Goal: Task Accomplishment & Management: Use online tool/utility

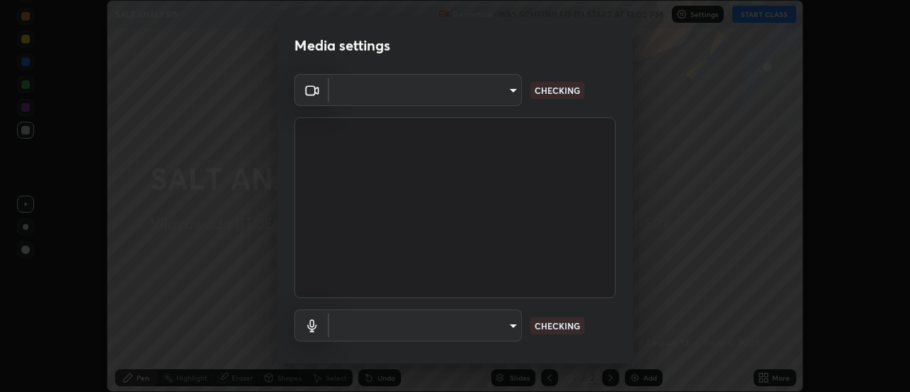
scroll to position [392, 909]
type input "56a2701e3cbf36036edf71890ec99f2a6ddcc9ab08a9b666c2cd438b93a49498"
type input "6fd2fdfbb3bd0907da1060fe7329d11c0ddae863313132ef51da7a27a2559b68"
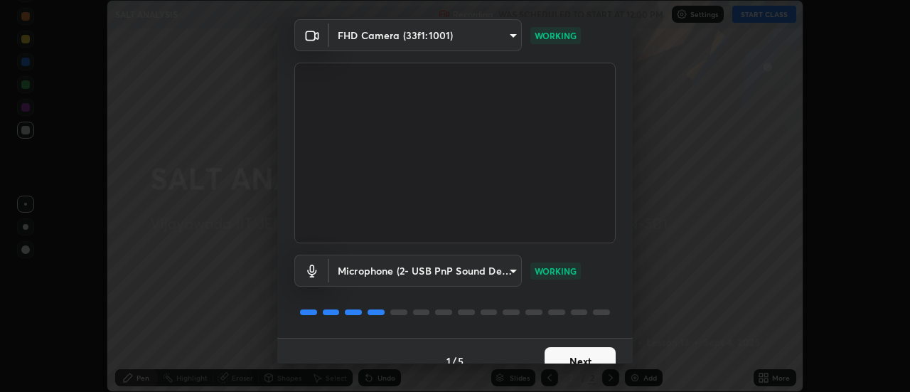
scroll to position [75, 0]
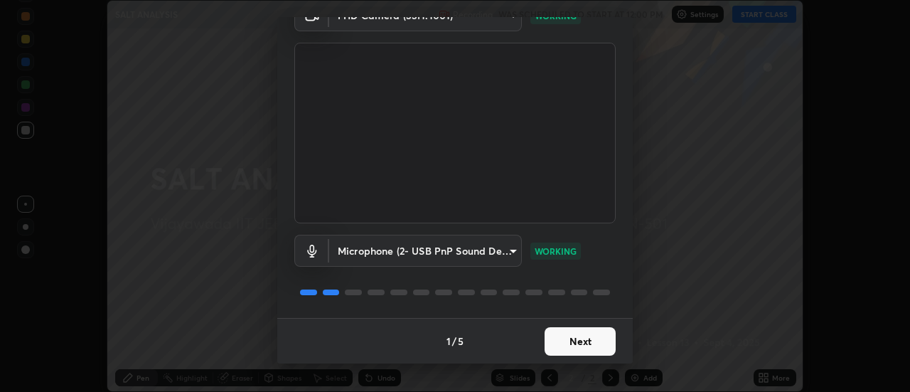
click at [579, 337] on button "Next" at bounding box center [579, 341] width 71 height 28
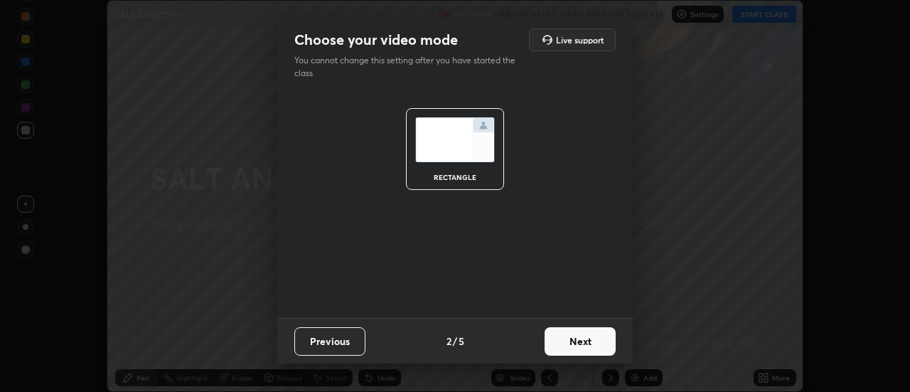
scroll to position [0, 0]
click at [593, 337] on button "Next" at bounding box center [579, 341] width 71 height 28
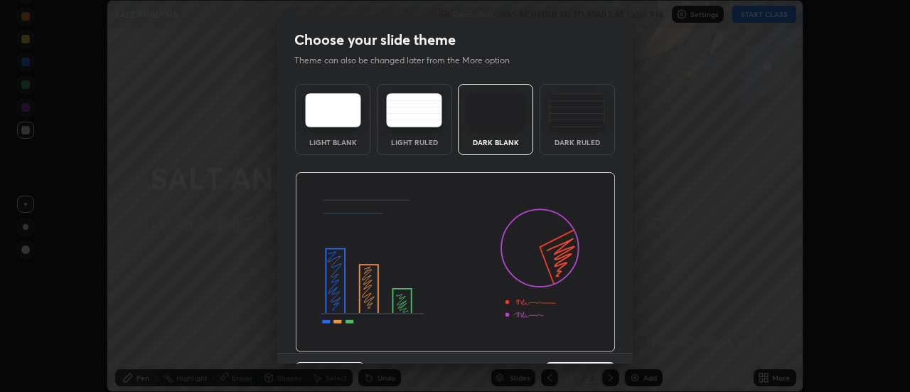
scroll to position [35, 0]
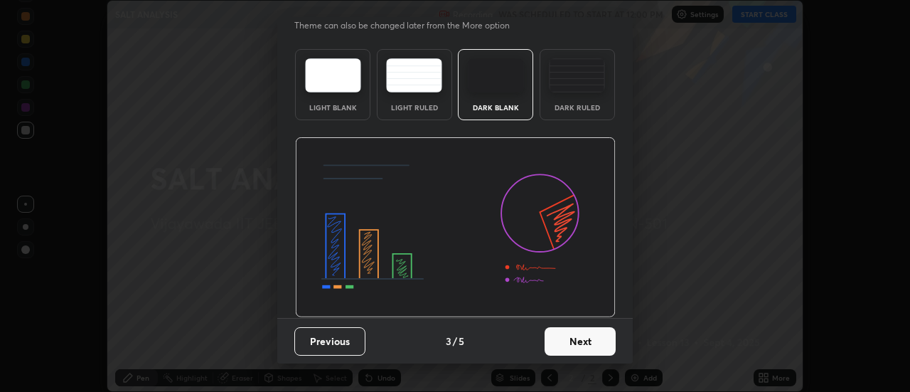
click at [579, 348] on button "Next" at bounding box center [579, 341] width 71 height 28
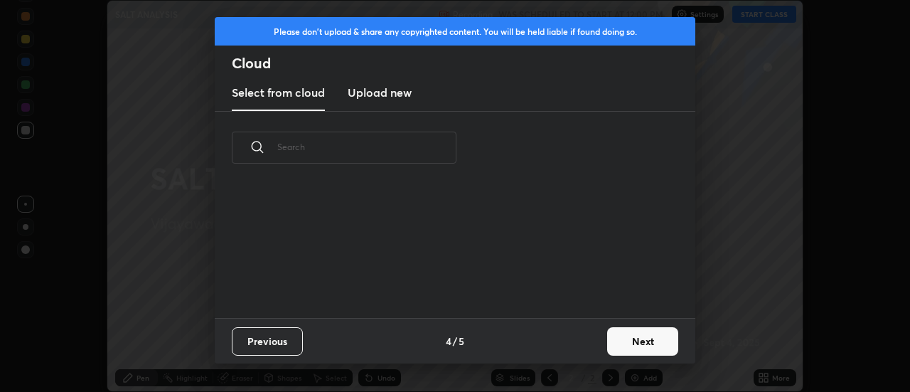
scroll to position [0, 0]
click at [630, 340] on button "Next" at bounding box center [642, 341] width 71 height 28
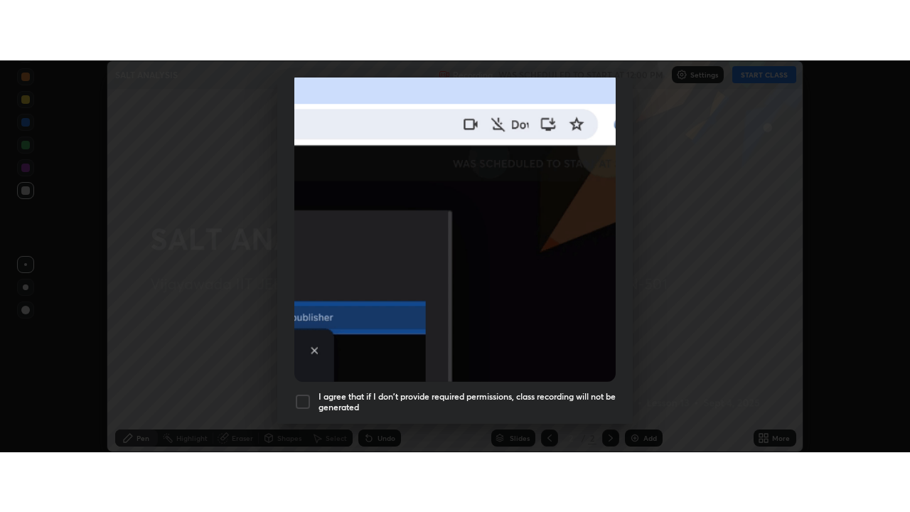
scroll to position [365, 0]
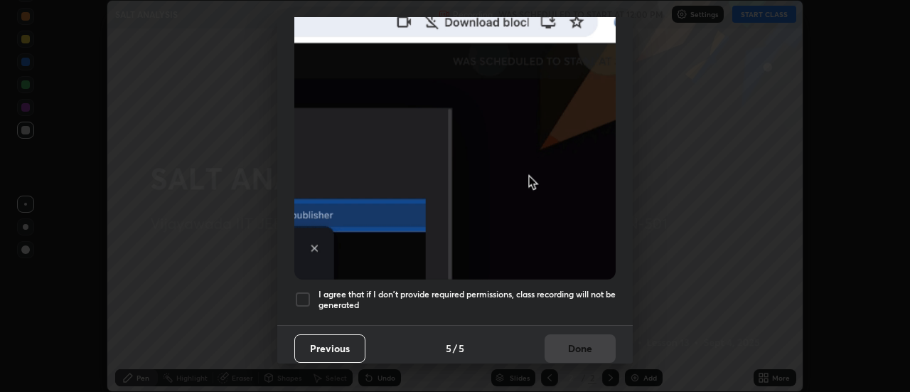
click at [312, 295] on div "I agree that if I don't provide required permissions, class recording will not …" at bounding box center [454, 299] width 321 height 17
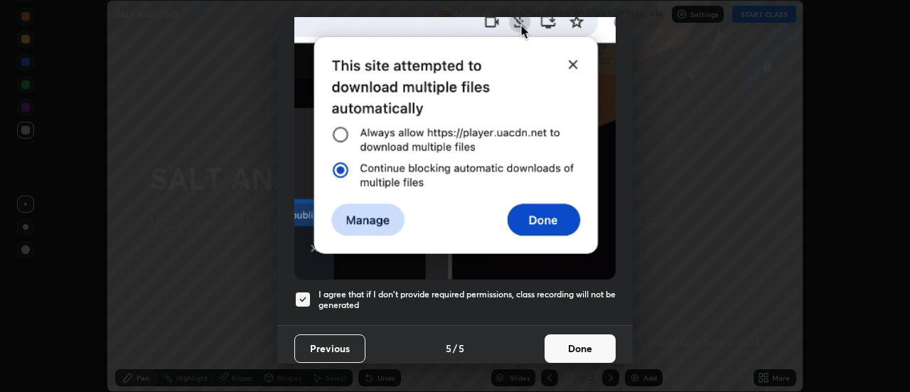
click at [595, 341] on button "Done" at bounding box center [579, 348] width 71 height 28
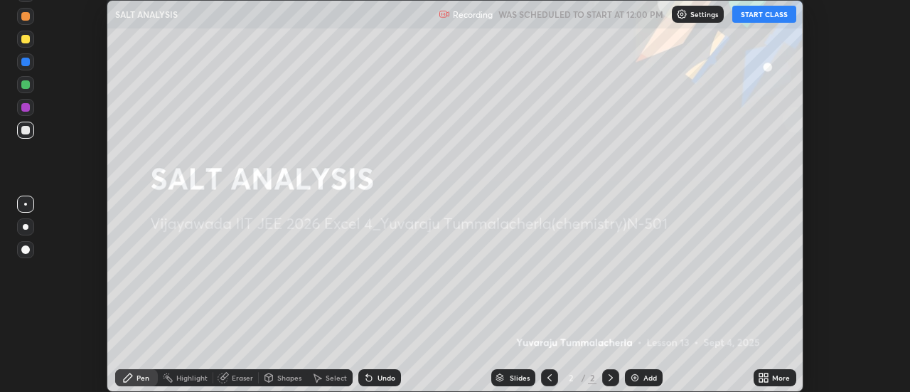
click at [766, 19] on button "START CLASS" at bounding box center [764, 14] width 64 height 17
click at [775, 380] on div "More" at bounding box center [781, 377] width 18 height 7
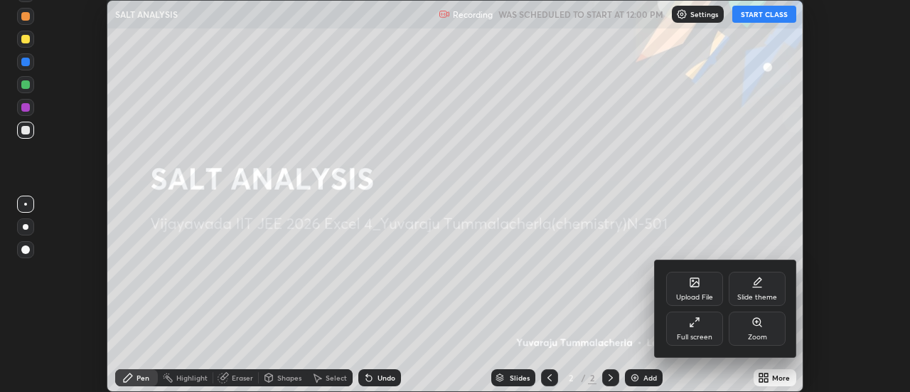
click at [702, 333] on div "Full screen" at bounding box center [695, 336] width 36 height 7
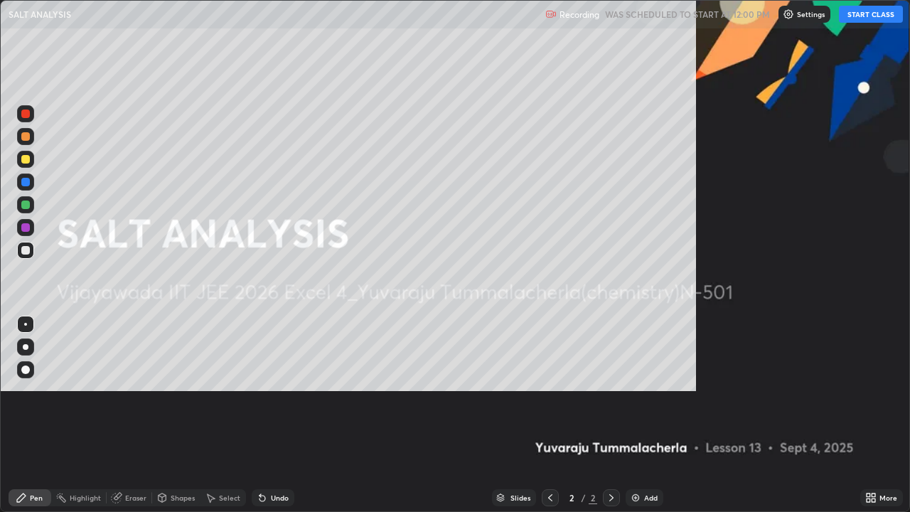
scroll to position [512, 910]
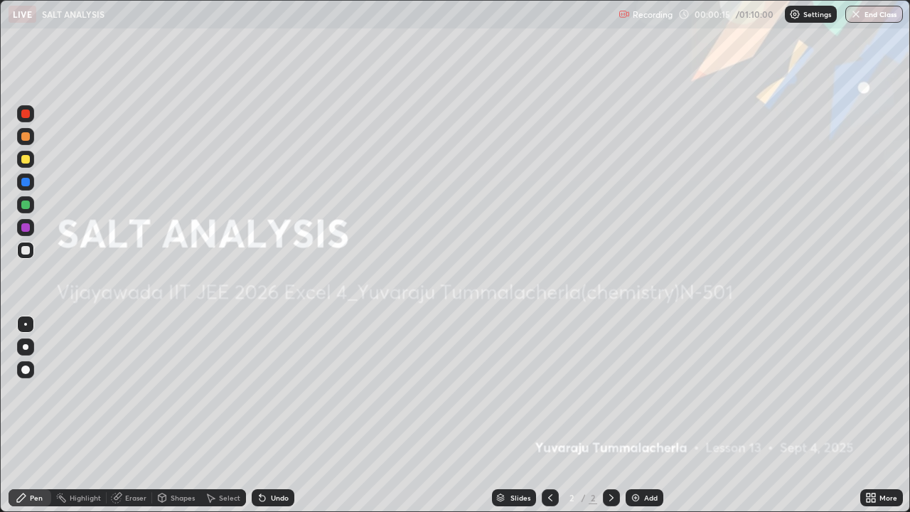
click at [636, 391] on img at bounding box center [635, 497] width 11 height 11
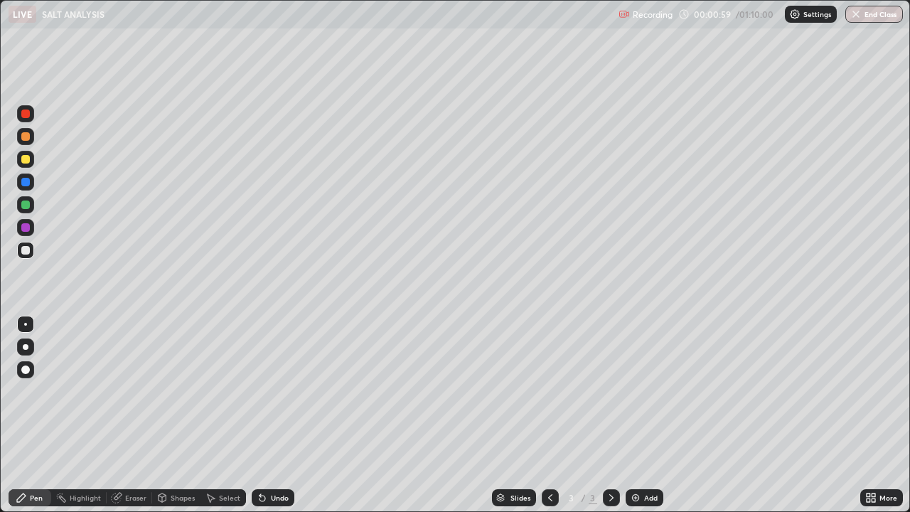
click at [279, 391] on div "Undo" at bounding box center [280, 497] width 18 height 7
click at [276, 391] on div "Undo" at bounding box center [280, 497] width 18 height 7
click at [26, 159] on div at bounding box center [25, 159] width 9 height 9
click at [267, 391] on div "Undo" at bounding box center [273, 497] width 43 height 17
click at [638, 391] on img at bounding box center [635, 497] width 11 height 11
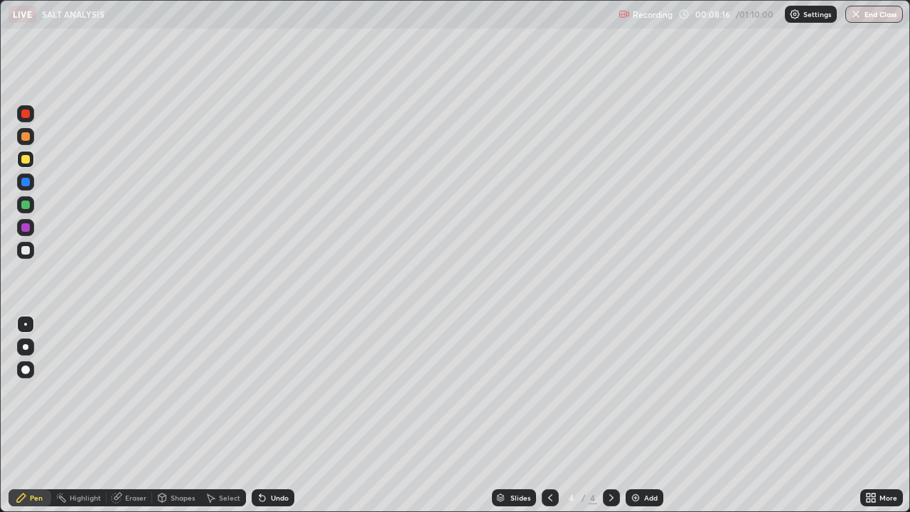
click at [271, 391] on div "Undo" at bounding box center [280, 497] width 18 height 7
click at [274, 391] on div "Undo" at bounding box center [273, 497] width 43 height 17
click at [31, 203] on div at bounding box center [25, 204] width 17 height 17
click at [26, 249] on div at bounding box center [25, 250] width 9 height 9
click at [271, 391] on div "Undo" at bounding box center [280, 497] width 18 height 7
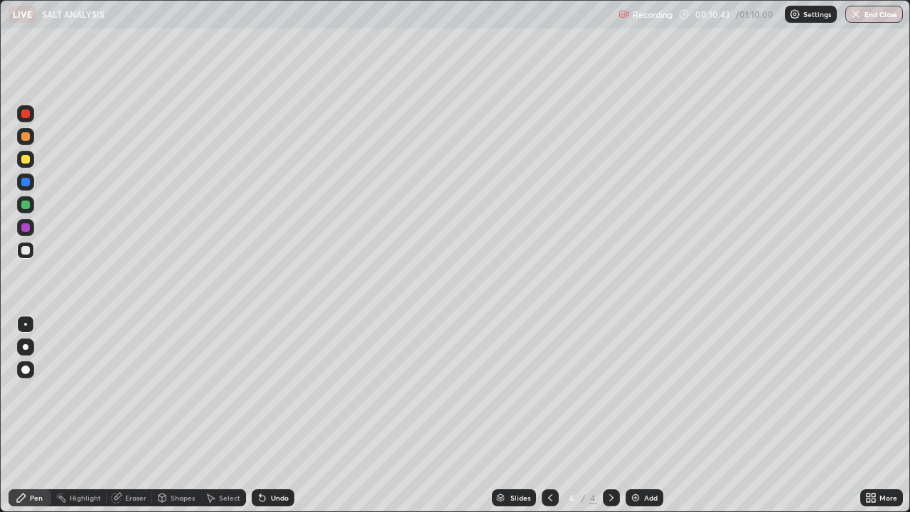
click at [279, 391] on div "Undo" at bounding box center [280, 497] width 18 height 7
click at [25, 159] on div at bounding box center [25, 159] width 9 height 9
click at [277, 391] on div "Undo" at bounding box center [280, 497] width 18 height 7
click at [276, 391] on div "Undo" at bounding box center [280, 497] width 18 height 7
click at [273, 391] on div "Undo" at bounding box center [280, 497] width 18 height 7
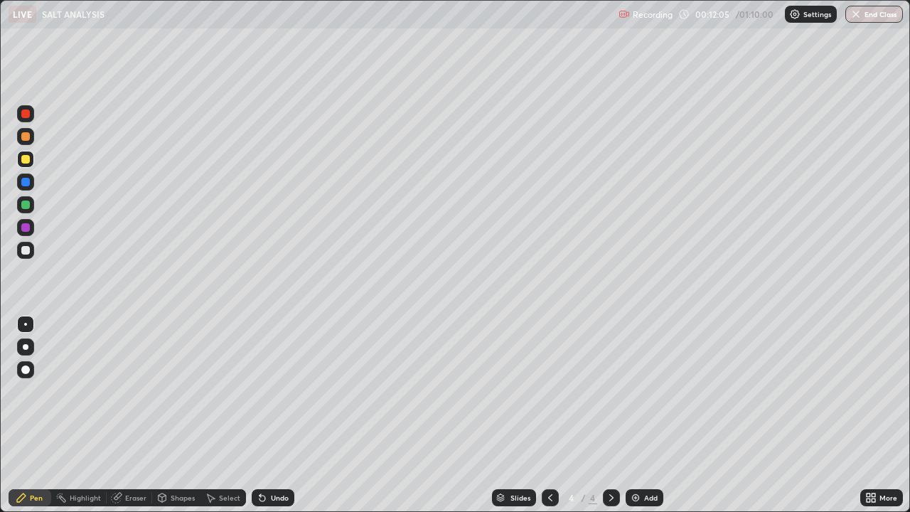
click at [27, 251] on div at bounding box center [25, 250] width 9 height 9
click at [635, 391] on img at bounding box center [635, 497] width 11 height 11
click at [268, 391] on div "Undo" at bounding box center [273, 497] width 43 height 17
click at [274, 391] on div "Undo" at bounding box center [280, 497] width 18 height 7
click at [276, 391] on div "Undo" at bounding box center [280, 497] width 18 height 7
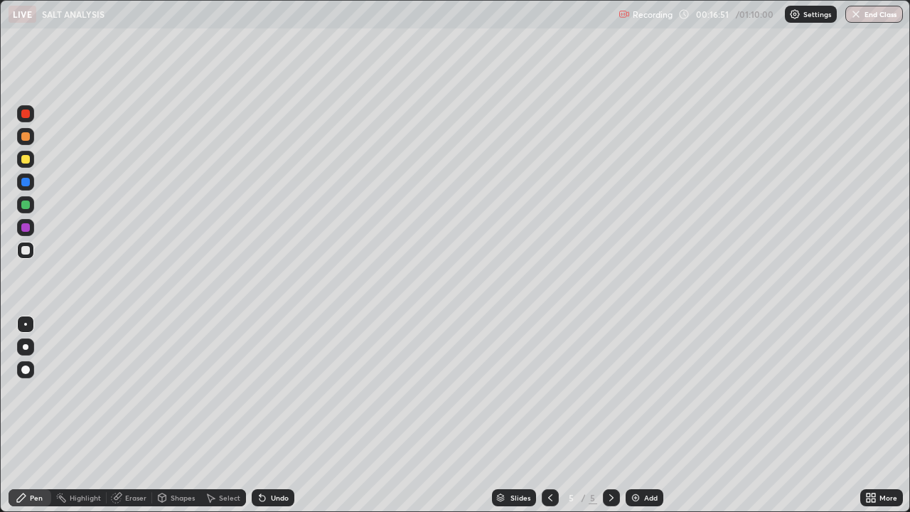
click at [23, 205] on div at bounding box center [25, 204] width 9 height 9
click at [25, 249] on div at bounding box center [25, 250] width 9 height 9
click at [25, 156] on div at bounding box center [25, 159] width 9 height 9
click at [26, 249] on div at bounding box center [25, 250] width 9 height 9
click at [24, 132] on div at bounding box center [25, 136] width 9 height 9
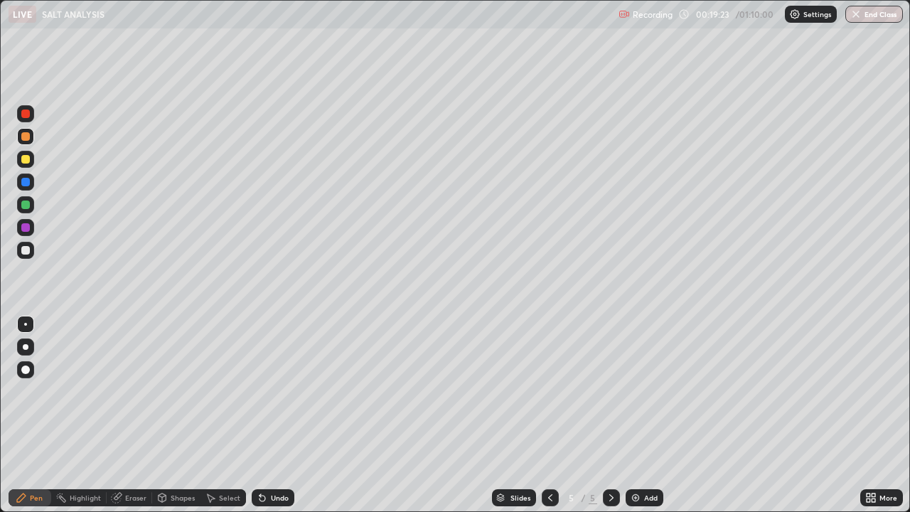
click at [274, 391] on div "Undo" at bounding box center [280, 497] width 18 height 7
click at [644, 391] on div "Add" at bounding box center [651, 497] width 14 height 7
click at [26, 252] on div at bounding box center [25, 250] width 9 height 9
click at [22, 155] on div at bounding box center [25, 159] width 17 height 17
click at [274, 391] on div "Undo" at bounding box center [280, 497] width 18 height 7
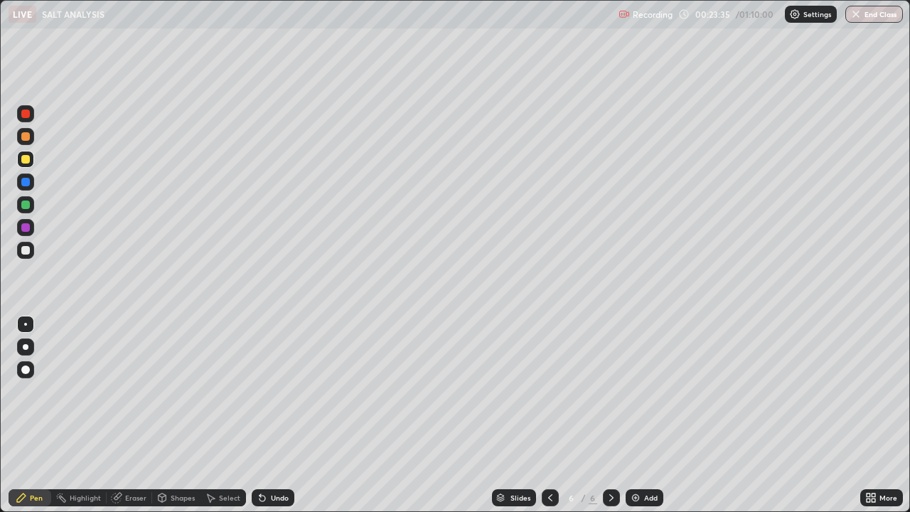
click at [276, 391] on div "Undo" at bounding box center [280, 497] width 18 height 7
click at [28, 252] on div at bounding box center [25, 250] width 9 height 9
click at [271, 391] on div "Undo" at bounding box center [280, 497] width 18 height 7
click at [638, 391] on img at bounding box center [635, 497] width 11 height 11
click at [27, 200] on div at bounding box center [25, 204] width 9 height 9
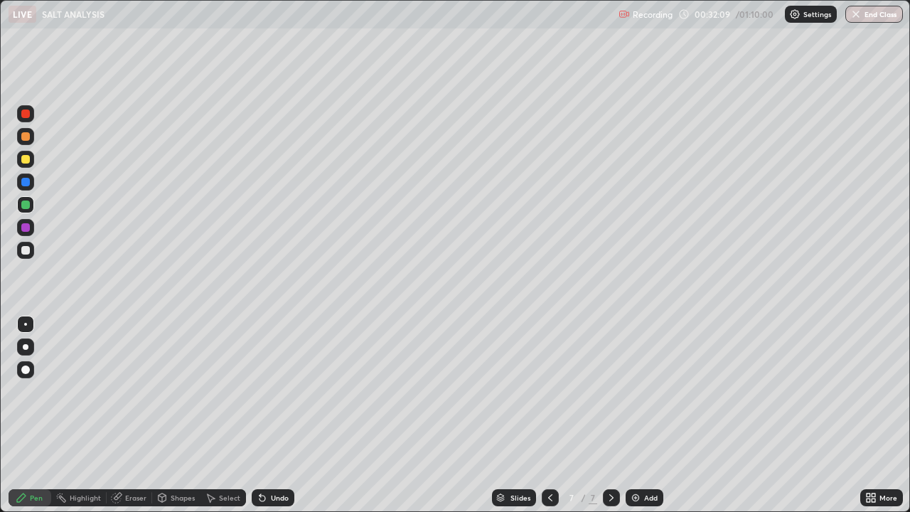
click at [281, 391] on div "Undo" at bounding box center [273, 497] width 43 height 17
click at [278, 391] on div "Undo" at bounding box center [273, 497] width 43 height 17
click at [276, 391] on div "Undo" at bounding box center [273, 497] width 43 height 17
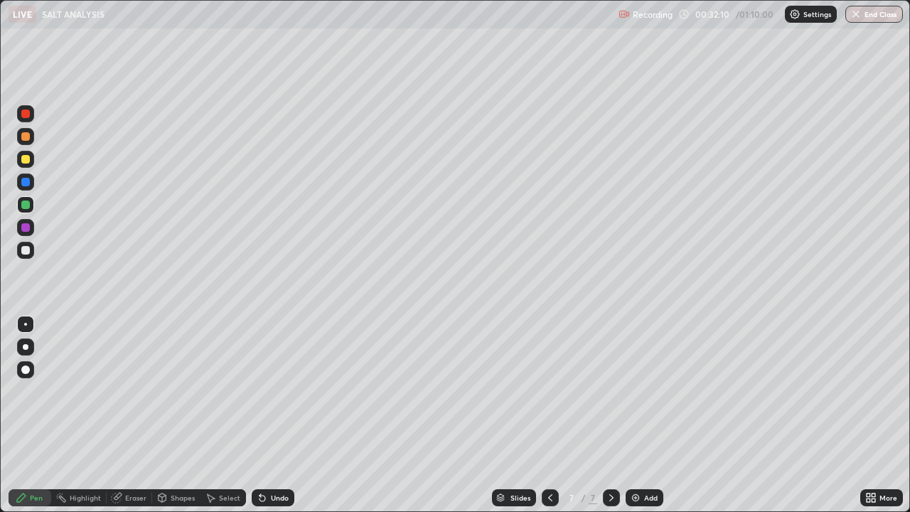
click at [276, 391] on div "Undo" at bounding box center [273, 497] width 43 height 17
click at [273, 391] on div "Undo" at bounding box center [273, 497] width 43 height 17
click at [267, 391] on div "Undo" at bounding box center [273, 497] width 43 height 17
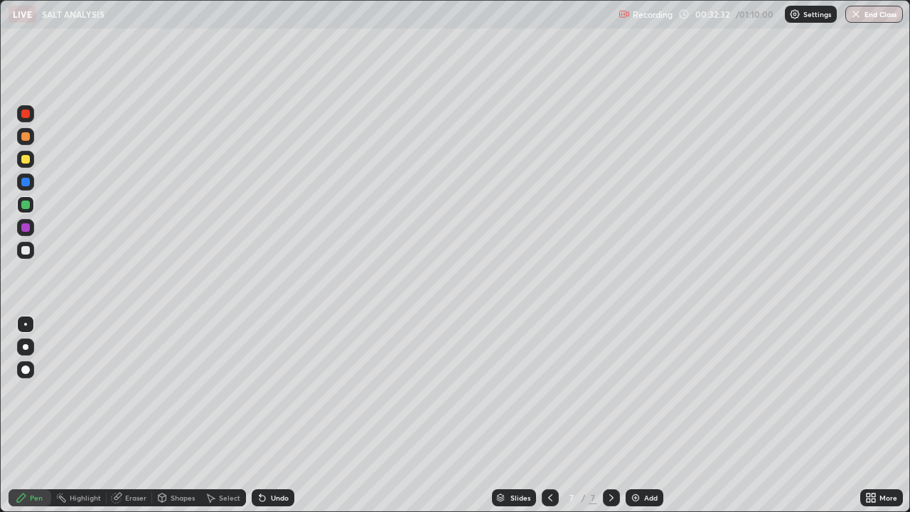
click at [268, 391] on div "Undo" at bounding box center [273, 497] width 43 height 17
click at [271, 391] on div "Undo" at bounding box center [280, 497] width 18 height 7
click at [274, 391] on div "Undo" at bounding box center [280, 497] width 18 height 7
click at [271, 391] on div "Undo" at bounding box center [273, 497] width 43 height 17
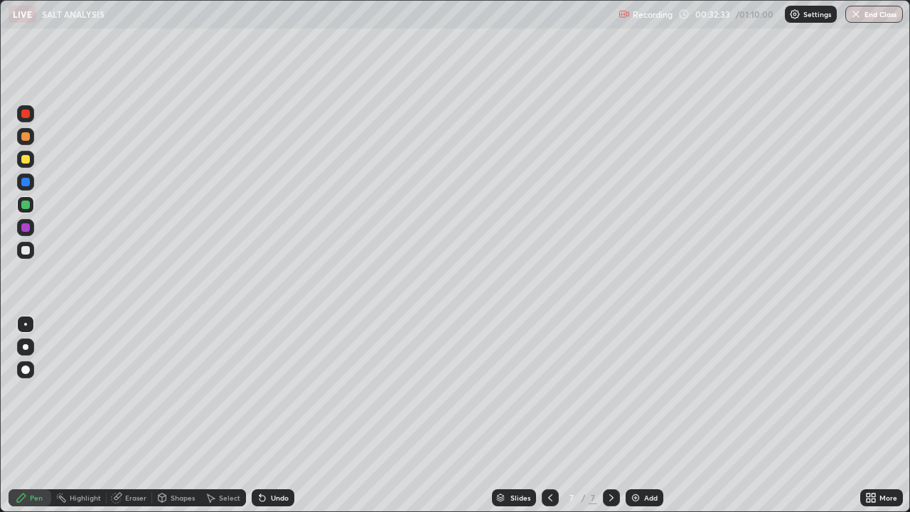
click at [271, 391] on div "Undo" at bounding box center [280, 497] width 18 height 7
click at [272, 391] on div "Undo" at bounding box center [273, 497] width 43 height 17
click at [271, 391] on div "Undo" at bounding box center [280, 497] width 18 height 7
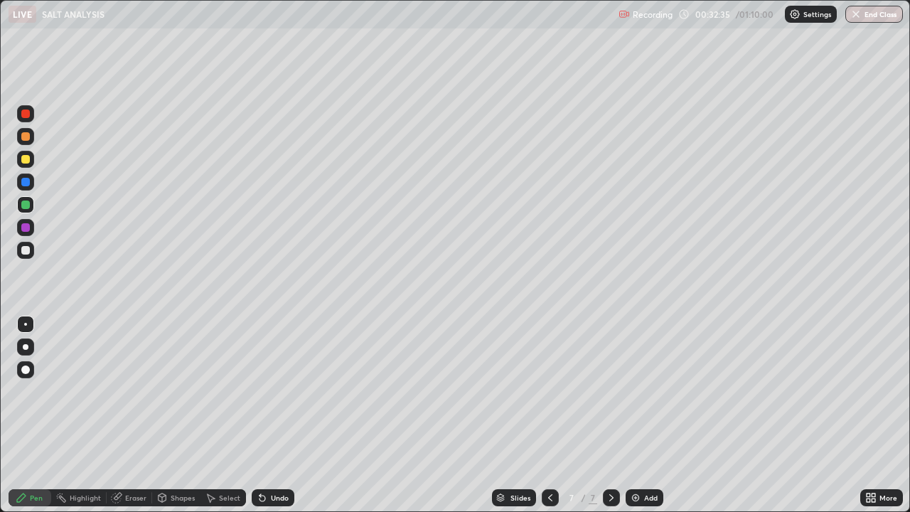
click at [268, 391] on div "Undo" at bounding box center [273, 497] width 43 height 17
click at [261, 391] on icon at bounding box center [262, 498] width 6 height 6
click at [274, 391] on div "Undo" at bounding box center [273, 497] width 43 height 17
click at [277, 391] on div "Undo" at bounding box center [280, 497] width 18 height 7
click at [279, 391] on div "Undo" at bounding box center [280, 497] width 18 height 7
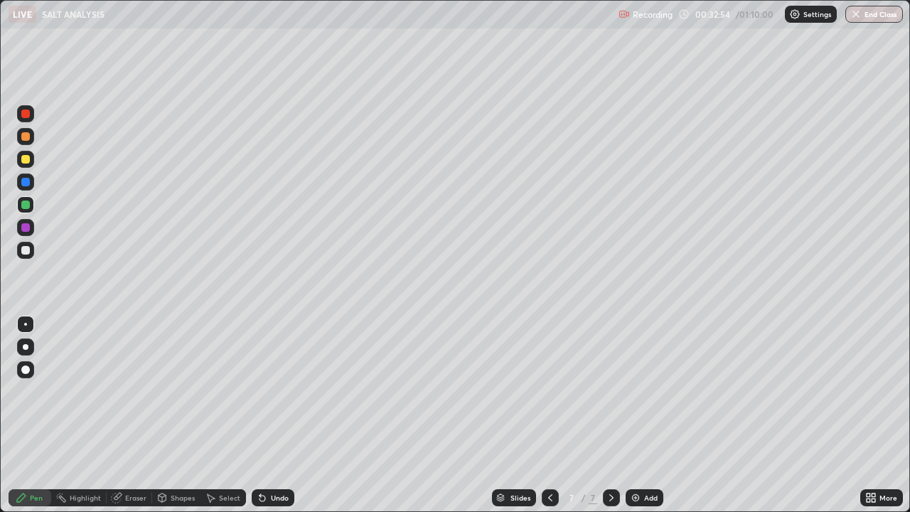
click at [279, 391] on div "Undo" at bounding box center [280, 497] width 18 height 7
click at [276, 391] on div "Undo" at bounding box center [280, 497] width 18 height 7
click at [277, 391] on div "Undo" at bounding box center [280, 497] width 18 height 7
click at [278, 391] on div "Undo" at bounding box center [273, 497] width 43 height 17
click at [279, 391] on div "Undo" at bounding box center [273, 497] width 43 height 17
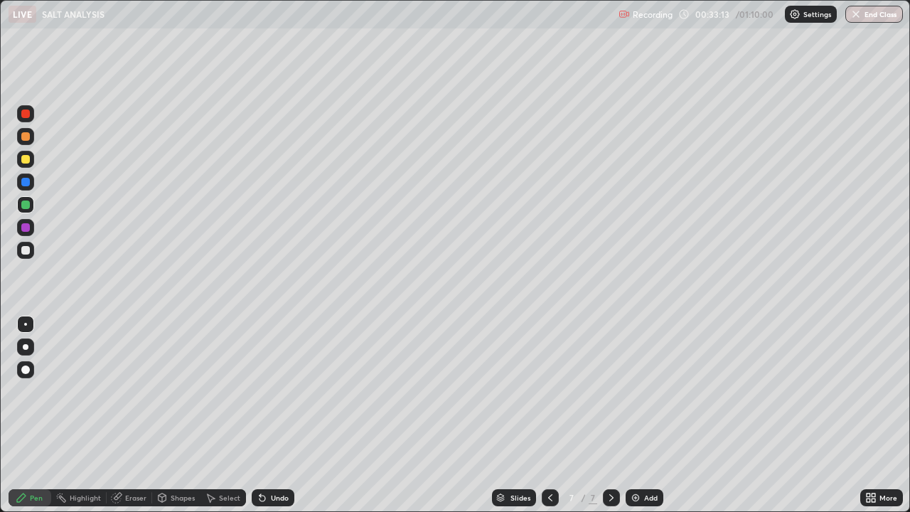
click at [277, 391] on div "Undo" at bounding box center [273, 497] width 43 height 17
click at [279, 391] on div "Undo" at bounding box center [280, 497] width 18 height 7
click at [280, 391] on div "Undo" at bounding box center [273, 497] width 43 height 17
click at [281, 391] on div "Undo" at bounding box center [273, 497] width 43 height 17
click at [282, 391] on div "Undo" at bounding box center [280, 497] width 18 height 7
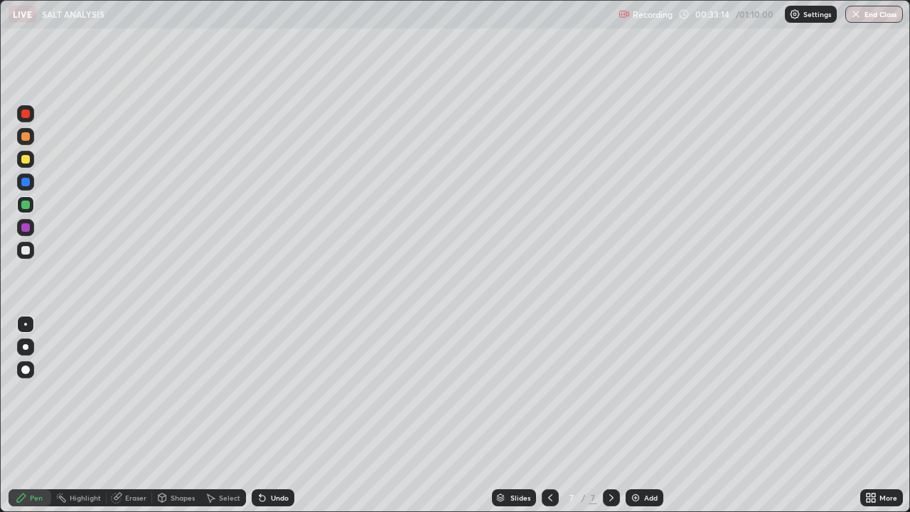
click at [283, 391] on div "Undo" at bounding box center [280, 497] width 18 height 7
click at [281, 391] on div "Undo" at bounding box center [280, 497] width 18 height 7
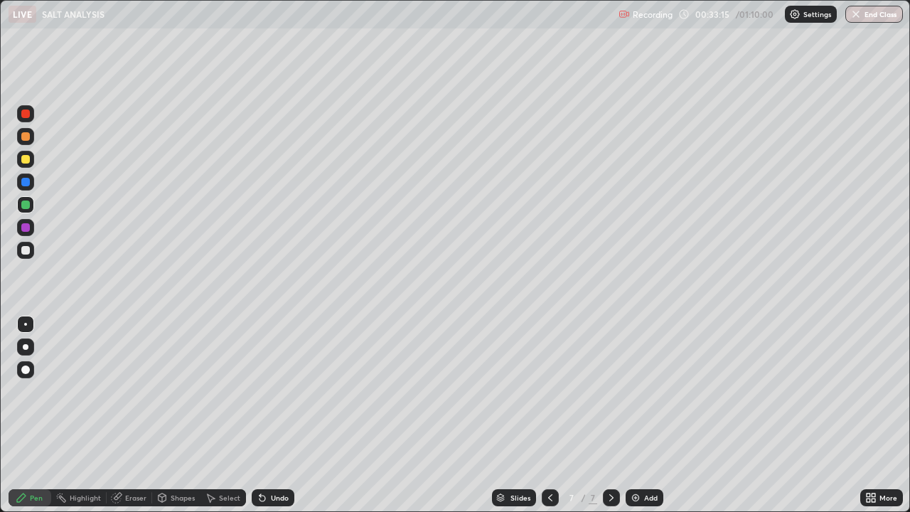
click at [282, 391] on div "Undo" at bounding box center [280, 497] width 18 height 7
click at [285, 391] on div "Undo" at bounding box center [280, 497] width 18 height 7
click at [273, 391] on div "Undo" at bounding box center [280, 497] width 18 height 7
click at [27, 230] on div at bounding box center [25, 227] width 9 height 9
click at [639, 391] on img at bounding box center [635, 497] width 11 height 11
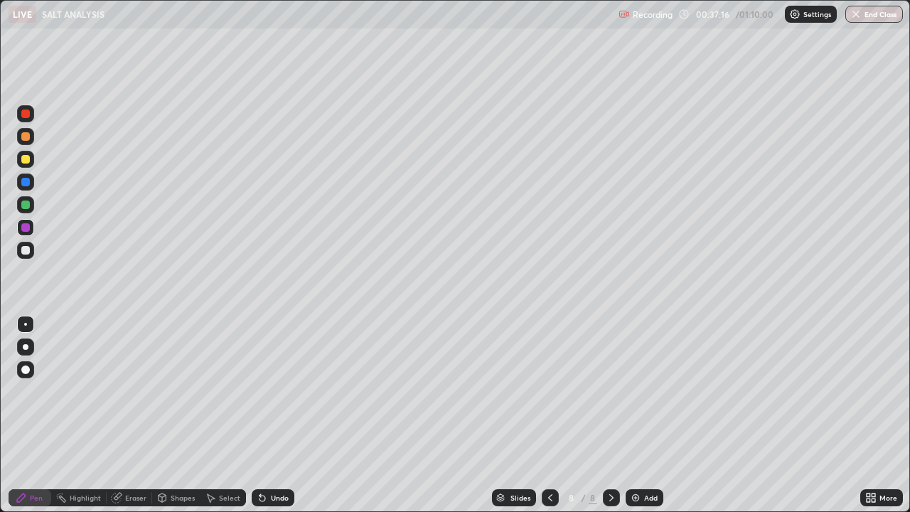
click at [23, 158] on div at bounding box center [25, 159] width 9 height 9
click at [271, 391] on div "Undo" at bounding box center [280, 497] width 18 height 7
click at [265, 391] on icon at bounding box center [262, 497] width 11 height 11
click at [275, 391] on div "Undo" at bounding box center [280, 497] width 18 height 7
click at [24, 246] on div at bounding box center [25, 250] width 9 height 9
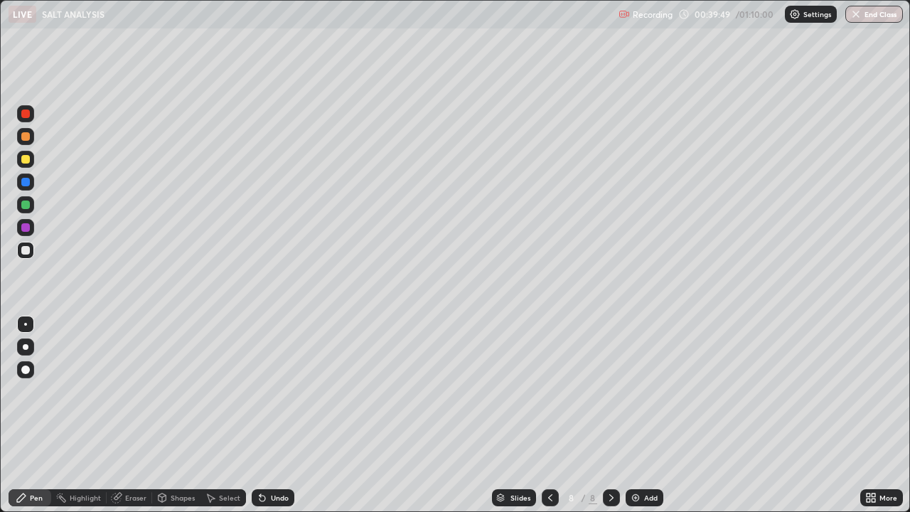
click at [260, 391] on icon at bounding box center [262, 498] width 6 height 6
click at [271, 391] on div "Undo" at bounding box center [280, 497] width 18 height 7
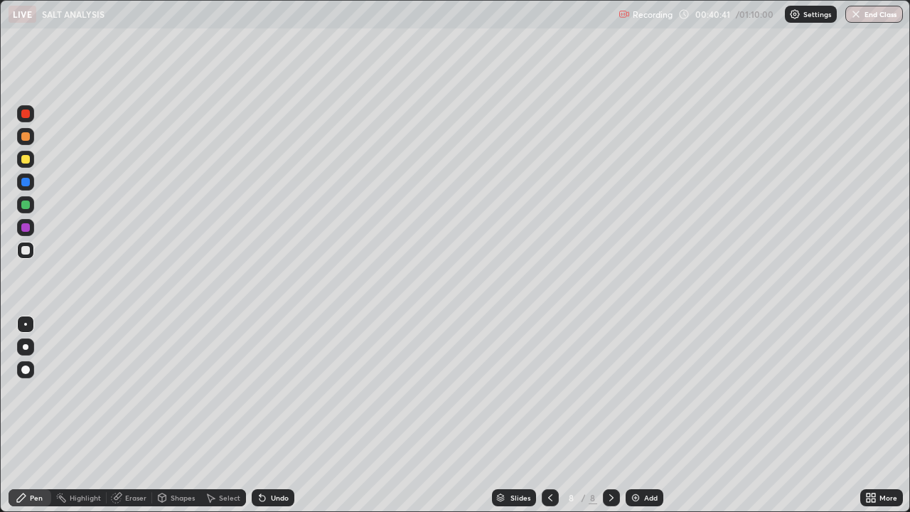
click at [33, 164] on div at bounding box center [25, 159] width 17 height 23
click at [25, 251] on div at bounding box center [25, 250] width 9 height 9
click at [640, 391] on div "Add" at bounding box center [644, 497] width 38 height 17
click at [26, 158] on div at bounding box center [25, 159] width 9 height 9
click at [274, 391] on div "Undo" at bounding box center [273, 497] width 43 height 17
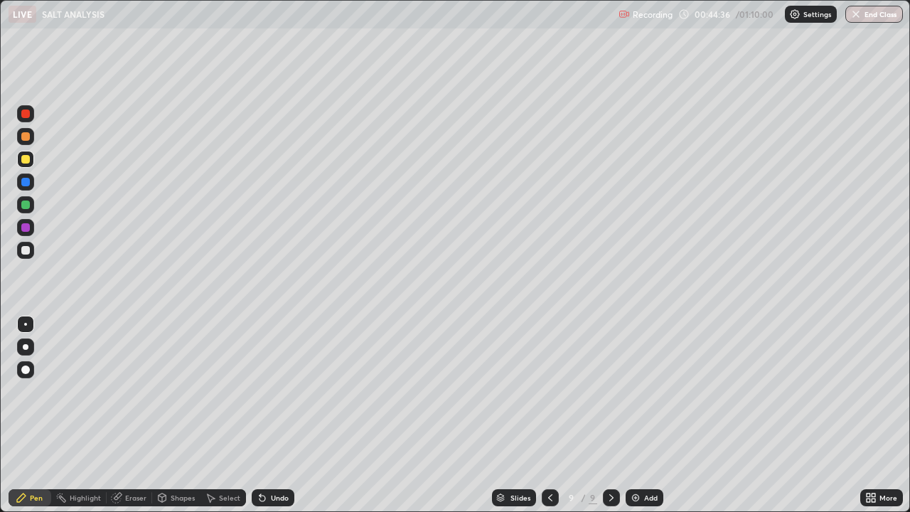
click at [259, 391] on icon at bounding box center [259, 494] width 1 height 1
click at [29, 248] on div at bounding box center [25, 250] width 9 height 9
click at [28, 133] on div at bounding box center [25, 136] width 9 height 9
click at [277, 391] on div "Undo" at bounding box center [280, 497] width 18 height 7
click at [280, 391] on div "Undo" at bounding box center [280, 497] width 18 height 7
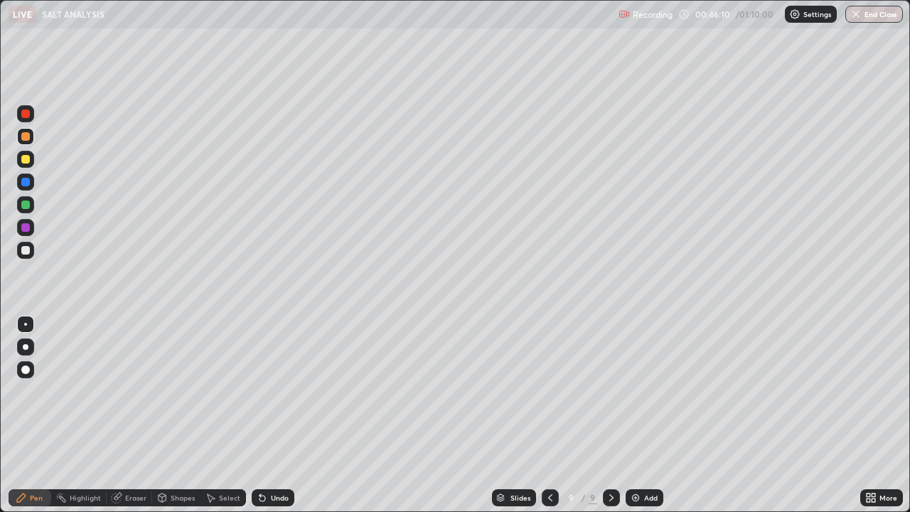
click at [280, 391] on div "Undo" at bounding box center [280, 497] width 18 height 7
click at [279, 391] on div "Undo" at bounding box center [280, 497] width 18 height 7
click at [281, 391] on div "Undo" at bounding box center [280, 497] width 18 height 7
click at [633, 391] on img at bounding box center [635, 497] width 11 height 11
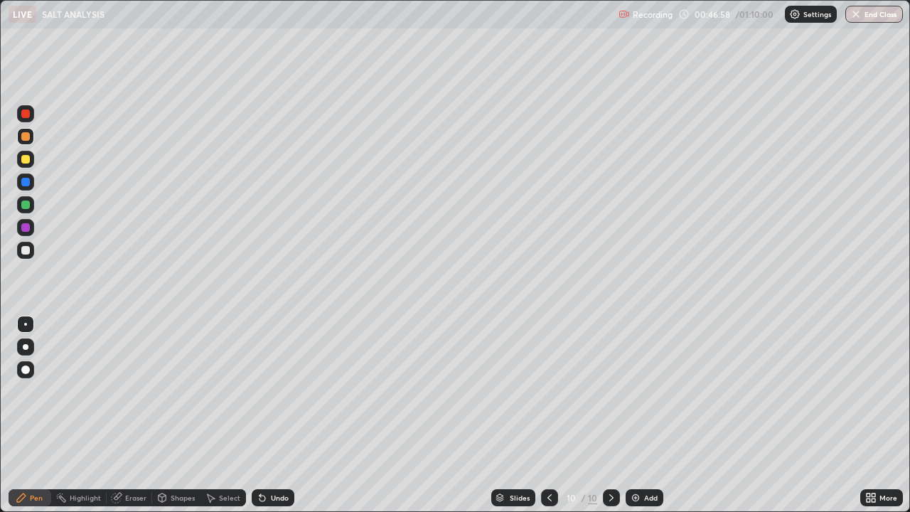
click at [27, 252] on div at bounding box center [25, 250] width 9 height 9
click at [271, 391] on div "Undo" at bounding box center [273, 497] width 43 height 17
click at [277, 391] on div "Undo" at bounding box center [280, 497] width 18 height 7
click at [279, 391] on div "Undo" at bounding box center [280, 497] width 18 height 7
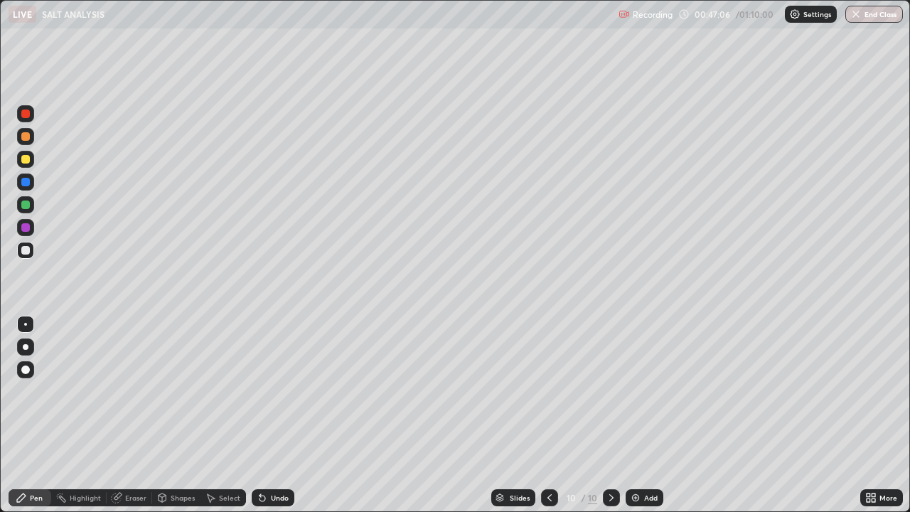
click at [279, 391] on div "Undo" at bounding box center [280, 497] width 18 height 7
click at [277, 391] on div "Undo" at bounding box center [280, 497] width 18 height 7
click at [278, 391] on div "Undo" at bounding box center [280, 497] width 18 height 7
click at [279, 391] on div "Undo" at bounding box center [280, 497] width 18 height 7
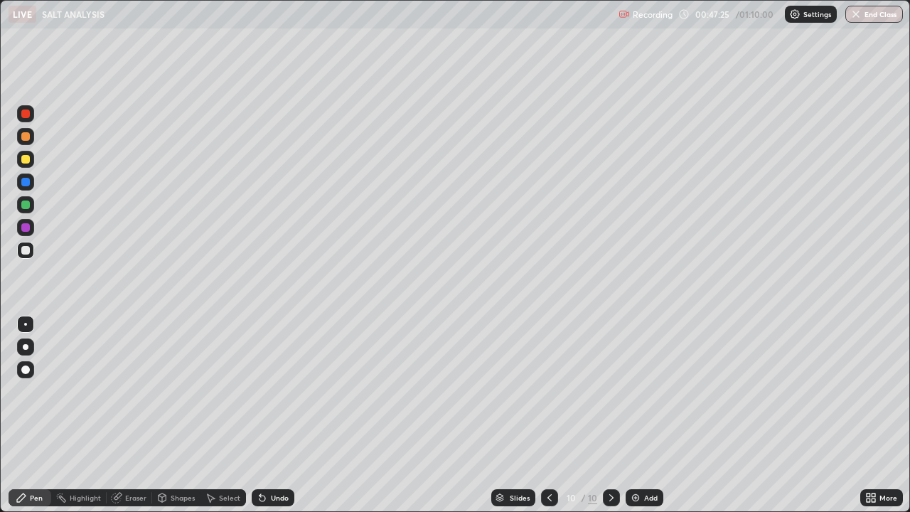
click at [276, 391] on div "Undo" at bounding box center [273, 497] width 43 height 17
click at [273, 391] on div "Undo" at bounding box center [273, 497] width 43 height 17
click at [274, 391] on div "Undo" at bounding box center [273, 497] width 43 height 17
click at [26, 159] on div at bounding box center [25, 159] width 9 height 9
click at [275, 391] on div "Undo" at bounding box center [280, 497] width 18 height 7
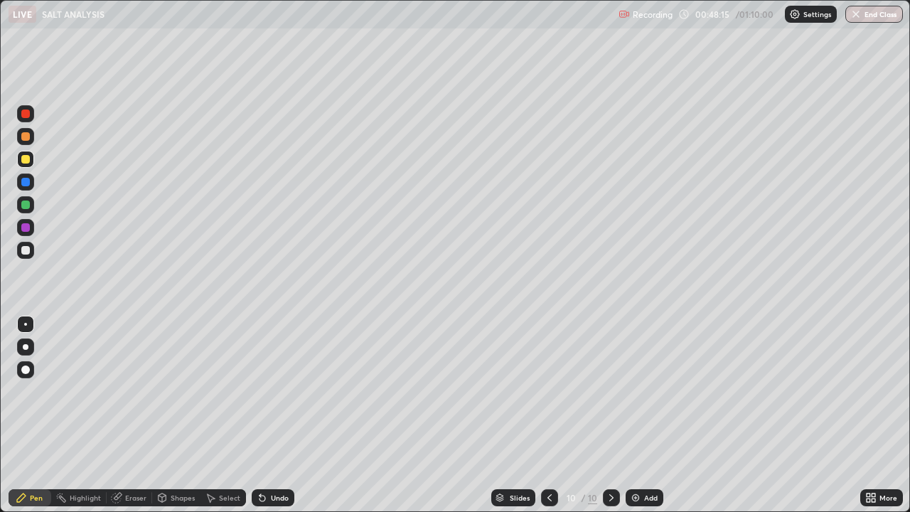
click at [284, 391] on div "Undo" at bounding box center [280, 497] width 18 height 7
click at [280, 391] on div "Undo" at bounding box center [273, 497] width 43 height 17
click at [273, 391] on div "Undo" at bounding box center [280, 497] width 18 height 7
click at [280, 391] on div "Undo" at bounding box center [273, 497] width 43 height 17
click at [266, 391] on icon at bounding box center [262, 497] width 11 height 11
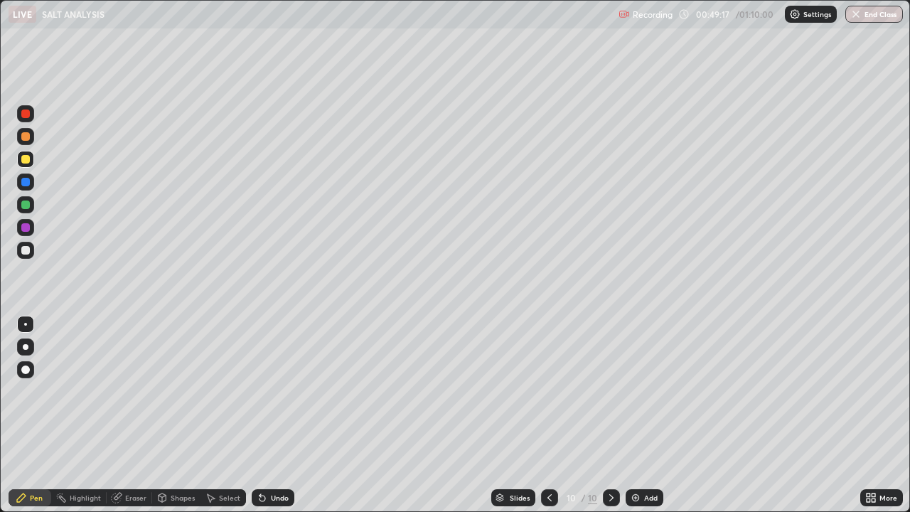
click at [27, 207] on div at bounding box center [25, 204] width 9 height 9
click at [278, 391] on div "Undo" at bounding box center [280, 497] width 18 height 7
click at [633, 391] on img at bounding box center [635, 497] width 11 height 11
click at [556, 391] on div at bounding box center [550, 497] width 17 height 17
click at [610, 391] on icon at bounding box center [610, 497] width 11 height 11
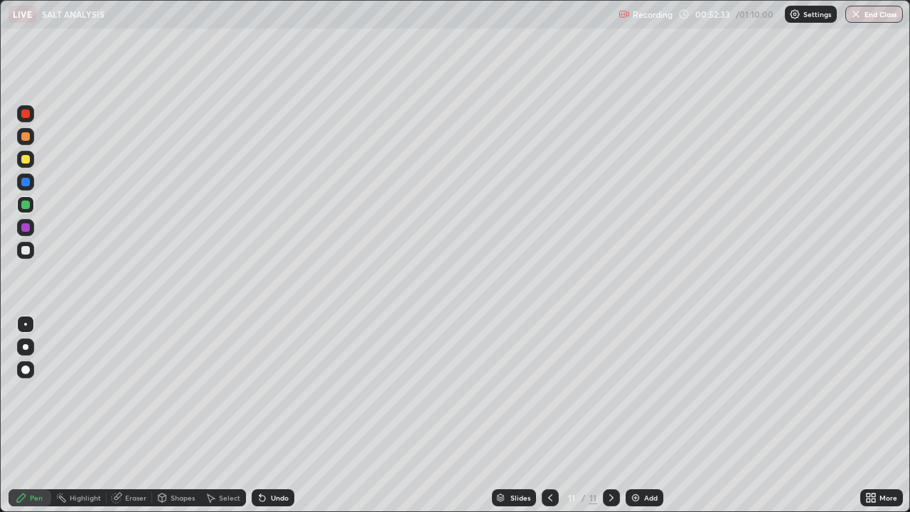
click at [24, 249] on div at bounding box center [25, 250] width 9 height 9
click at [272, 391] on div "Undo" at bounding box center [280, 497] width 18 height 7
click at [274, 391] on div "Undo" at bounding box center [280, 497] width 18 height 7
click at [274, 391] on div "Undo" at bounding box center [273, 497] width 43 height 17
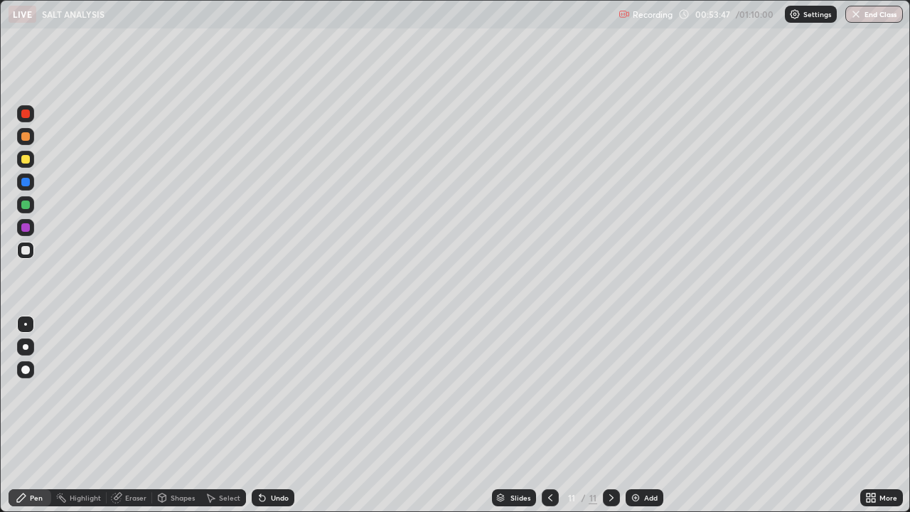
click at [28, 158] on div at bounding box center [25, 159] width 9 height 9
click at [642, 391] on div "Add" at bounding box center [644, 497] width 38 height 17
click at [22, 205] on div at bounding box center [25, 204] width 9 height 9
click at [267, 391] on div "Undo" at bounding box center [273, 497] width 43 height 17
click at [273, 391] on div "Undo" at bounding box center [280, 497] width 18 height 7
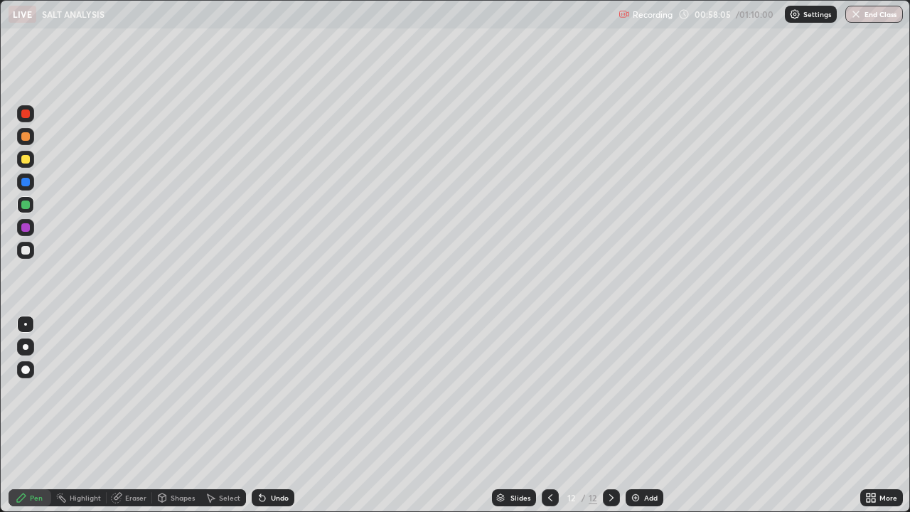
click at [277, 391] on div "Undo" at bounding box center [280, 497] width 18 height 7
click at [278, 391] on div "Undo" at bounding box center [280, 497] width 18 height 7
click at [279, 391] on div "Undo" at bounding box center [280, 497] width 18 height 7
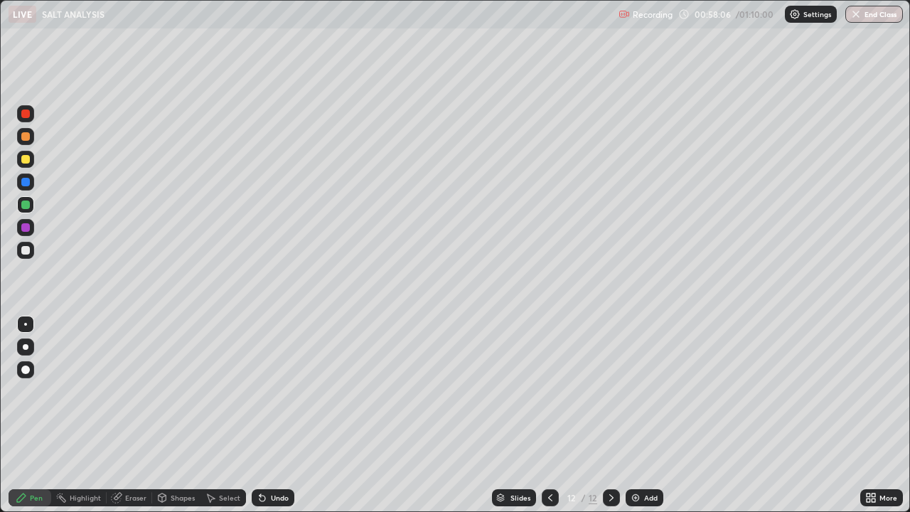
click at [279, 391] on div "Undo" at bounding box center [273, 497] width 43 height 17
click at [278, 391] on div "Undo" at bounding box center [273, 497] width 43 height 17
click at [277, 391] on div "Undo" at bounding box center [280, 497] width 18 height 7
click at [276, 391] on div "Undo" at bounding box center [280, 497] width 18 height 7
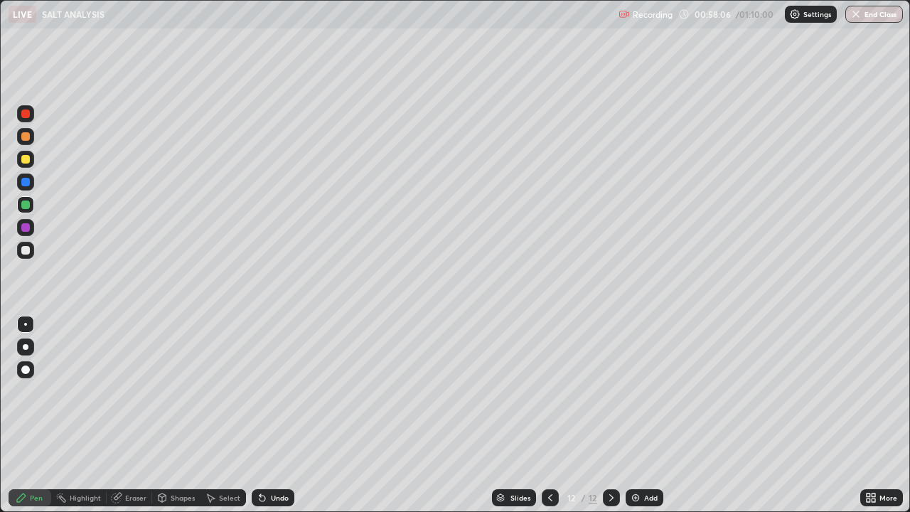
click at [275, 391] on div "Undo" at bounding box center [280, 497] width 18 height 7
click at [274, 391] on div "Undo" at bounding box center [273, 497] width 43 height 17
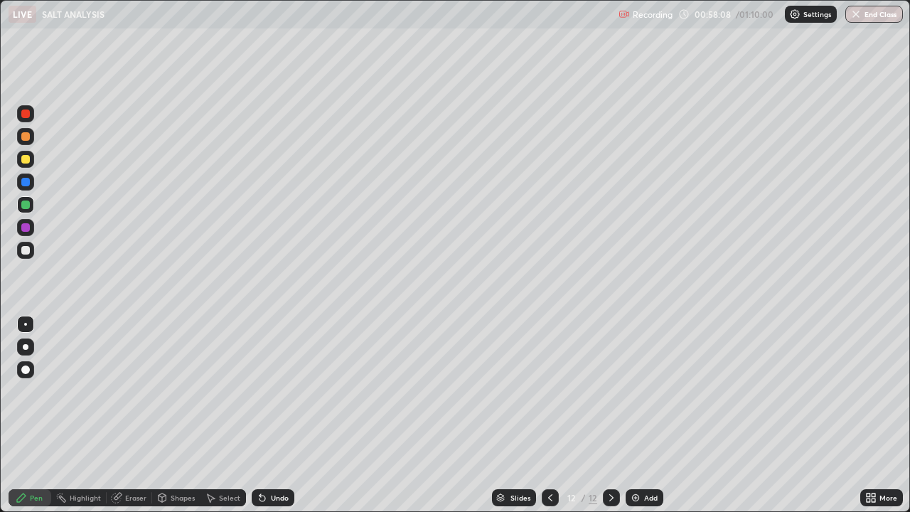
click at [279, 391] on div "Undo" at bounding box center [280, 497] width 18 height 7
click at [272, 391] on div "Undo" at bounding box center [273, 497] width 43 height 17
click at [277, 391] on div "Undo" at bounding box center [280, 497] width 18 height 7
click at [278, 391] on div "Undo" at bounding box center [280, 497] width 18 height 7
click at [279, 391] on div "Undo" at bounding box center [280, 497] width 18 height 7
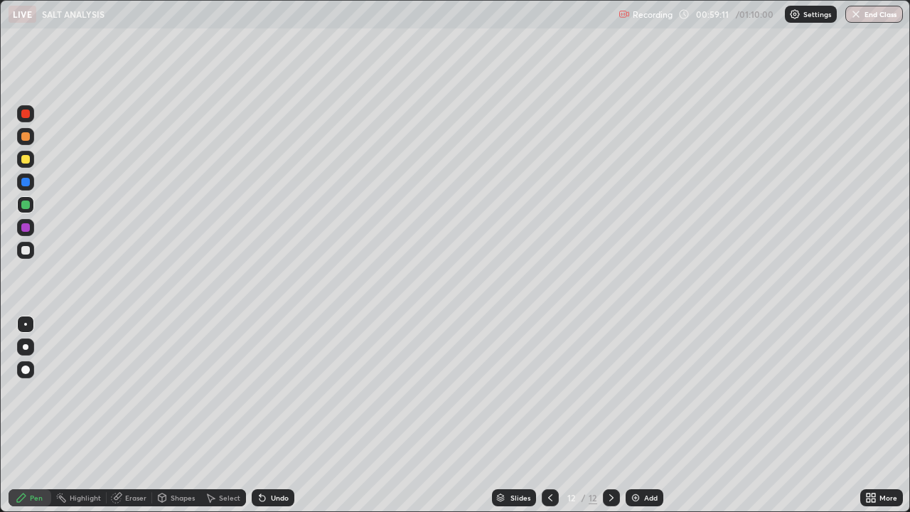
click at [279, 391] on div "Undo" at bounding box center [280, 497] width 18 height 7
click at [640, 391] on div "Add" at bounding box center [644, 497] width 38 height 17
click at [877, 17] on button "End Class" at bounding box center [874, 14] width 58 height 17
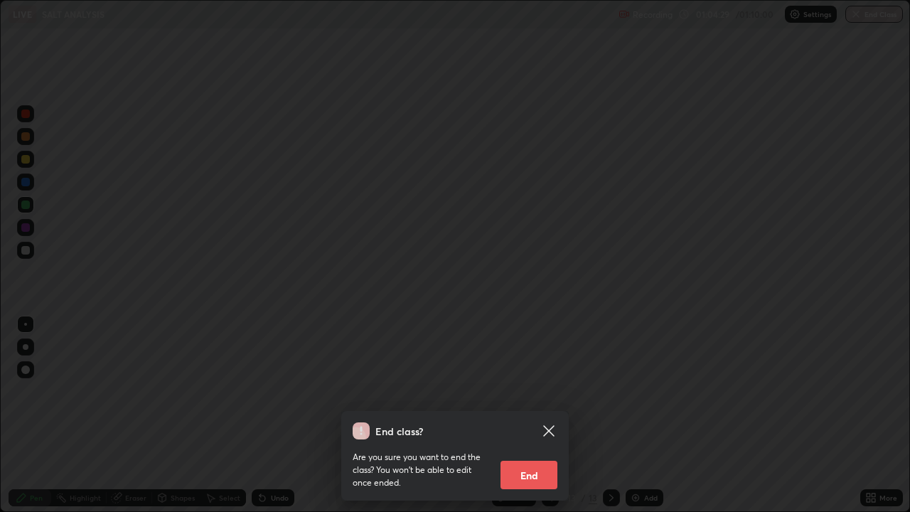
click at [540, 391] on button "End" at bounding box center [528, 475] width 57 height 28
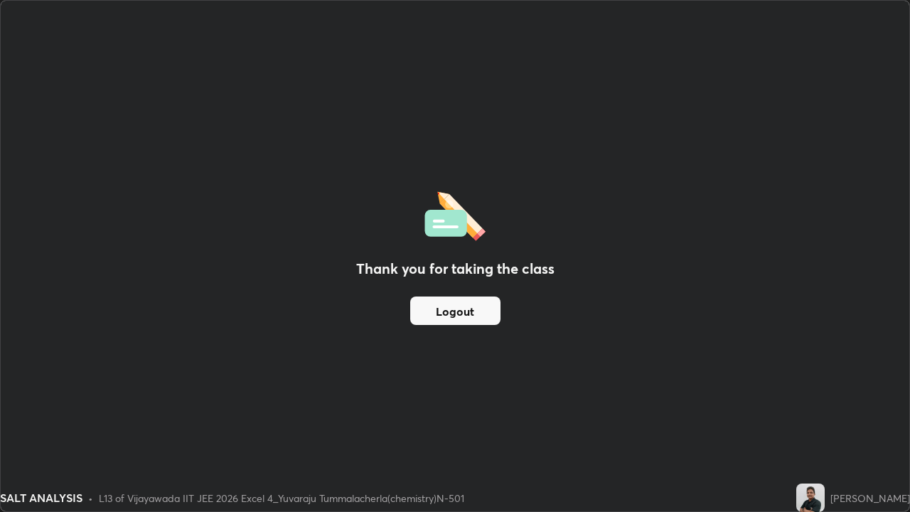
click at [480, 311] on button "Logout" at bounding box center [455, 310] width 90 height 28
click at [475, 313] on button "Logout" at bounding box center [455, 310] width 90 height 28
click at [474, 316] on button "Logout" at bounding box center [455, 310] width 90 height 28
click at [473, 316] on button "Logout" at bounding box center [455, 310] width 90 height 28
click at [471, 316] on button "Logout" at bounding box center [455, 310] width 90 height 28
